Goal: Transaction & Acquisition: Subscribe to service/newsletter

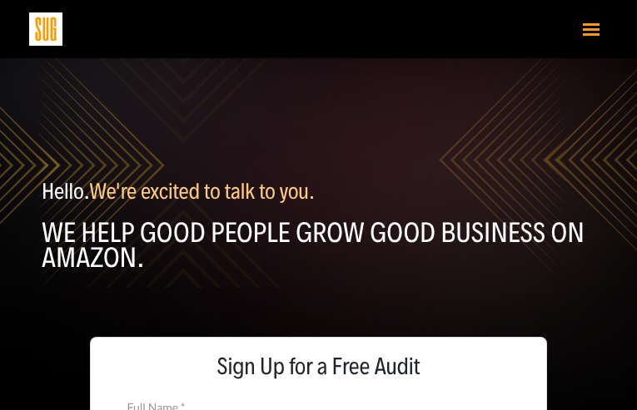
type input "dNftydfpEGWAvc"
type input "EyDjCWifJH"
type input "[EMAIL_ADDRESS][DOMAIN_NAME]"
type input "6176503712"
type input "pBSyEnhzFQysXVzn"
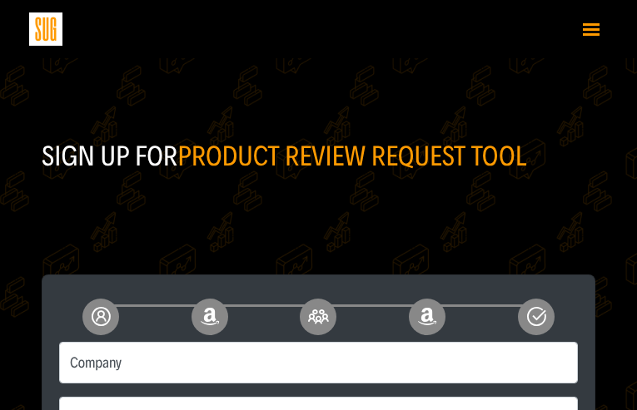
type input "nrlfJjAC"
type input "MYkpqpPGjfHehp"
type input "8073958080"
type input "yrrjQQeEVAmJ"
type input "[EMAIL_ADDRESS][DOMAIN_NAME]"
